Goal: Contribute content

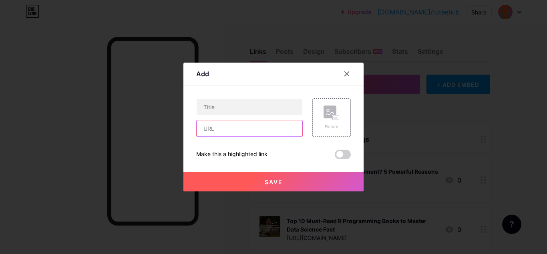
click at [236, 125] on input "text" at bounding box center [250, 128] width 106 height 16
paste input "[URL][DOMAIN_NAME]"
type input "[URL][DOMAIN_NAME]"
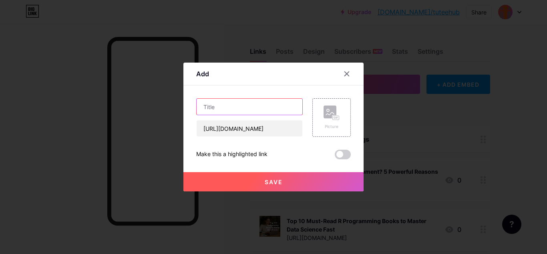
click at [246, 102] on input "text" at bounding box center [250, 107] width 106 height 16
paste input "AIBE20 Notification2025 (SOON) LIVE: Registration, Exam Dates-Apply Online"
type input "AIBE20 Notification2025 (SOON) LIVE: Registration, Exam Dates-Apply Online"
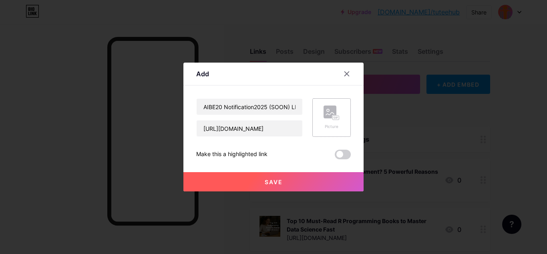
click at [329, 114] on rect at bounding box center [330, 111] width 13 height 13
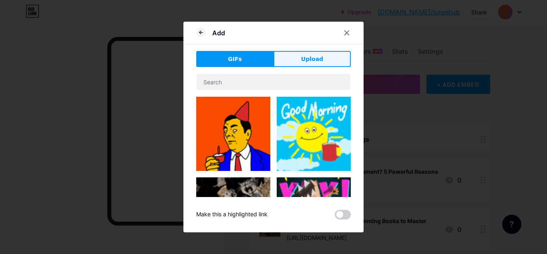
click at [303, 59] on span "Upload" at bounding box center [312, 59] width 22 height 8
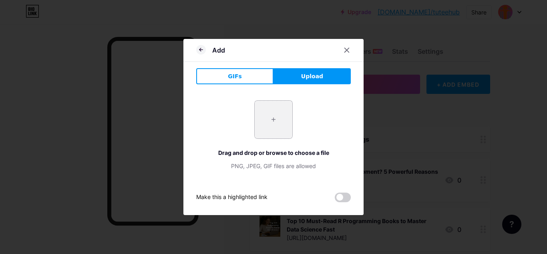
click at [268, 119] on input "file" at bounding box center [274, 120] width 38 height 38
type input "C:\fakepath\Brown & Pink Modern Digital Marketing Courses Youtube Thumbnail.webp"
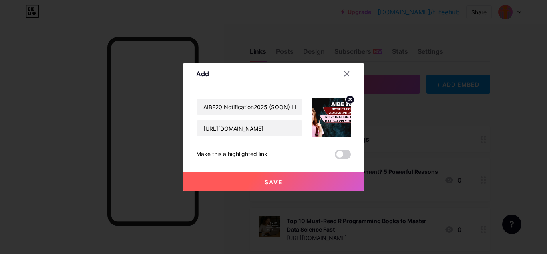
click at [283, 182] on button "Save" at bounding box center [274, 181] width 180 height 19
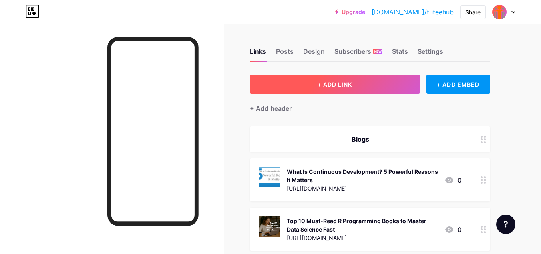
click at [349, 85] on span "+ ADD LINK" at bounding box center [335, 84] width 34 height 7
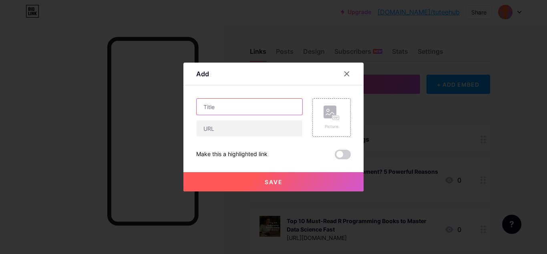
click at [268, 102] on input "text" at bounding box center [250, 107] width 106 height 16
paste input "No CTET Exam for Classes 9 to 12 Before 2027; NCTE rules out four-level Central…"
type input "No CTET Exam for Classes 9 to 12 Before 2027; NCTE rules out four-level Central…"
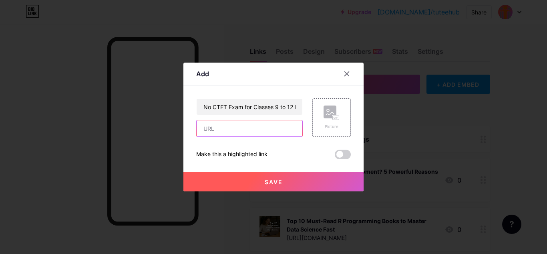
click at [258, 134] on input "text" at bounding box center [250, 128] width 106 height 16
paste input "[URL][DOMAIN_NAME]"
type input "[URL][DOMAIN_NAME]"
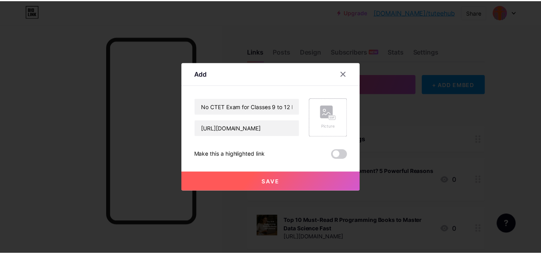
scroll to position [0, 0]
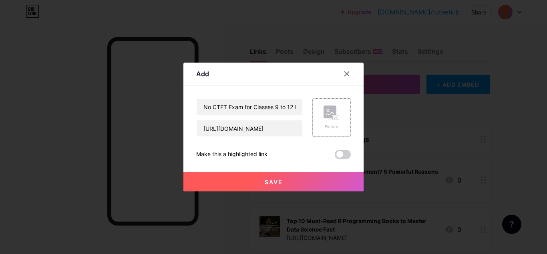
click at [324, 125] on div "Picture" at bounding box center [332, 126] width 16 height 6
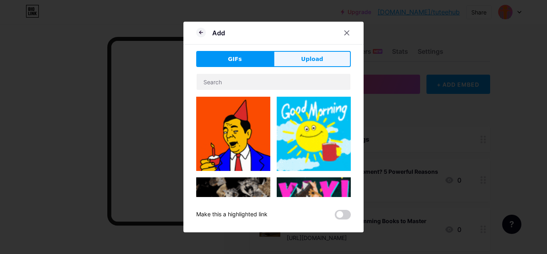
click at [317, 64] on button "Upload" at bounding box center [312, 59] width 77 height 16
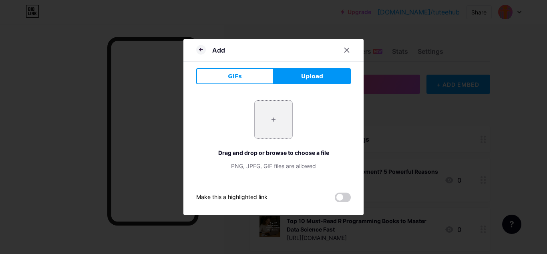
click at [272, 123] on input "file" at bounding box center [274, 120] width 38 height 38
type input "C:\fakepath\Screenshot [DATE] 185829.webp"
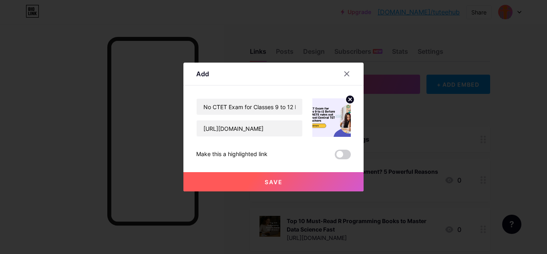
click at [277, 184] on span "Save" at bounding box center [274, 181] width 18 height 7
